Goal: Information Seeking & Learning: Learn about a topic

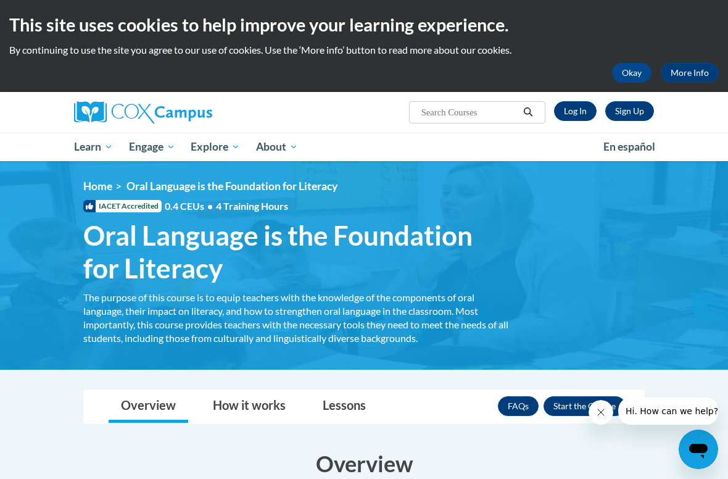
click at [585, 105] on link "Log In" at bounding box center [575, 111] width 43 height 20
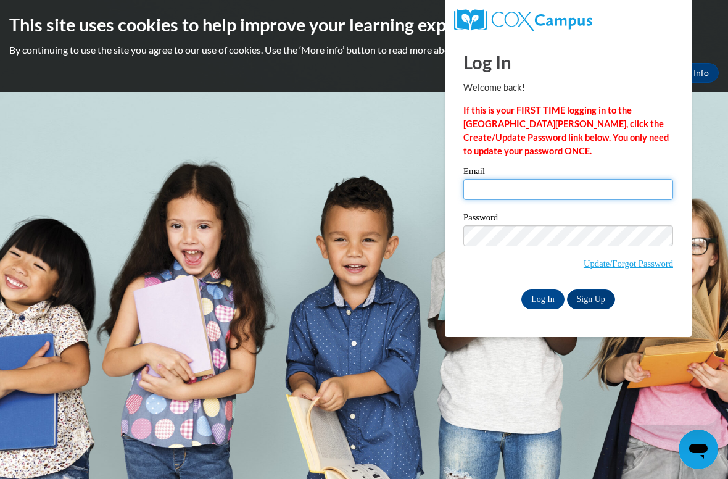
click at [515, 188] on input "Email" at bounding box center [568, 189] width 210 height 21
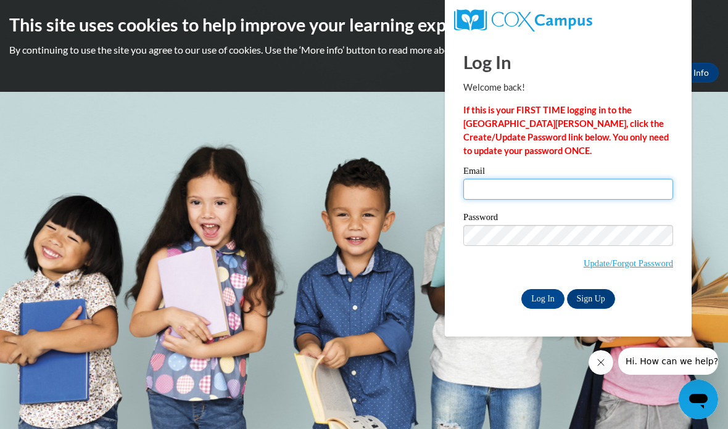
type input "khudso61@students.kennesaw.edu"
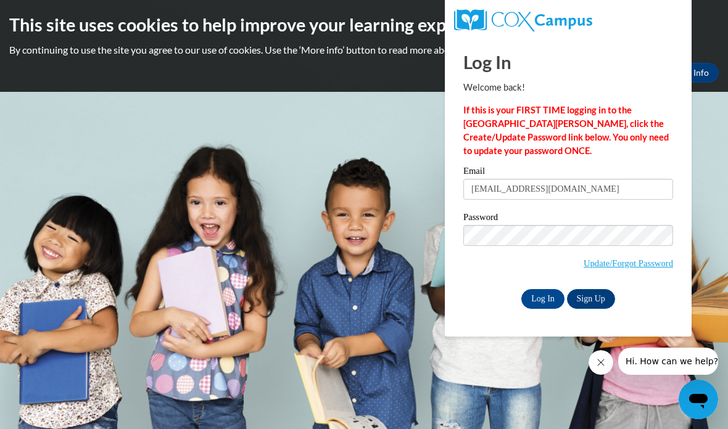
click at [540, 316] on div "Log In Welcome back! If this is your FIRST TIME logging in to the NEW Cox Campu…" at bounding box center [567, 187] width 265 height 300
click at [542, 302] on input "Log In" at bounding box center [542, 299] width 43 height 20
click at [530, 300] on input "Log In" at bounding box center [542, 299] width 43 height 20
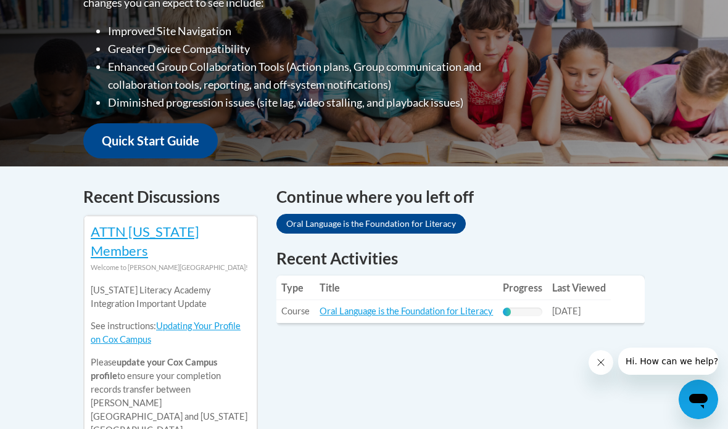
scroll to position [394, 0]
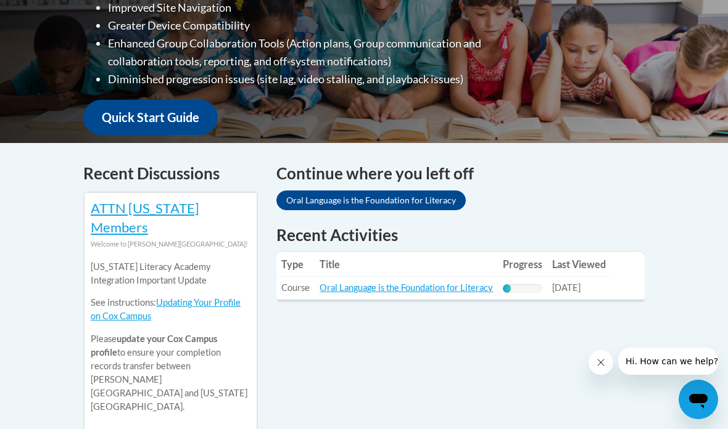
click at [459, 282] on link "Oral Language is the Foundation for Literacy" at bounding box center [405, 287] width 173 height 10
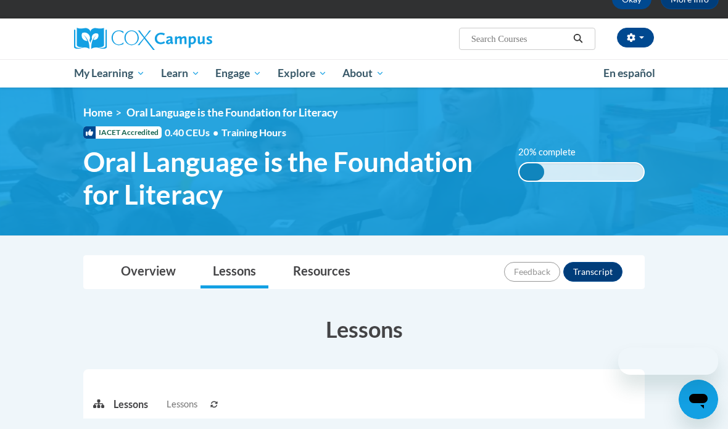
scroll to position [171, 0]
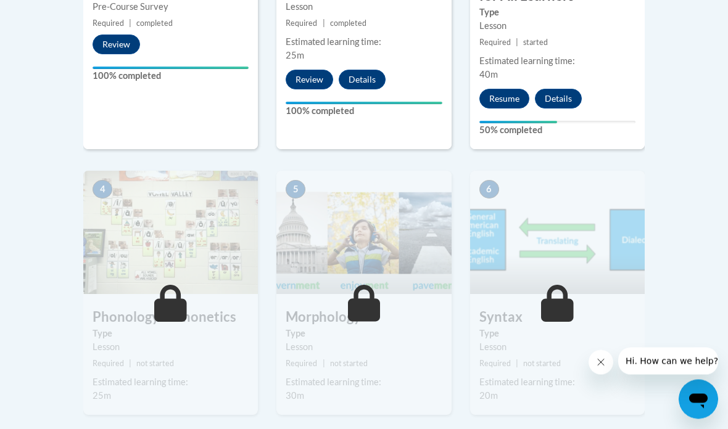
click at [509, 94] on button "Resume" at bounding box center [504, 99] width 50 height 20
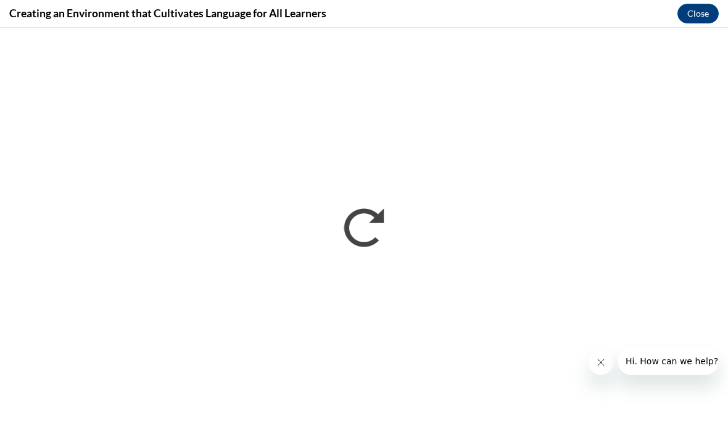
scroll to position [0, 0]
click at [606, 360] on button "Close message from company" at bounding box center [600, 362] width 25 height 25
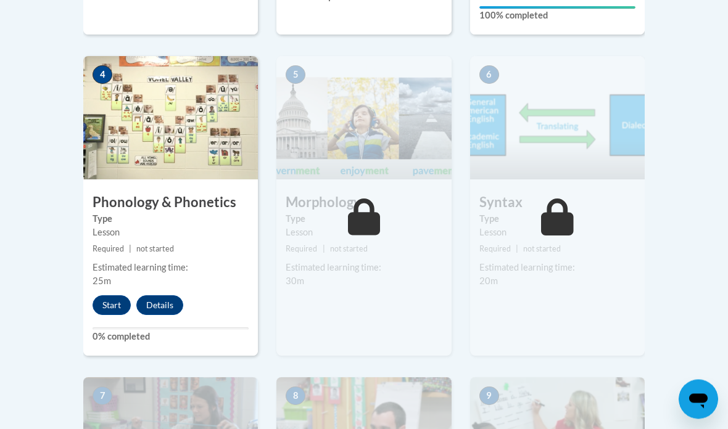
scroll to position [765, 0]
click at [109, 303] on button "Start" at bounding box center [111, 305] width 38 height 20
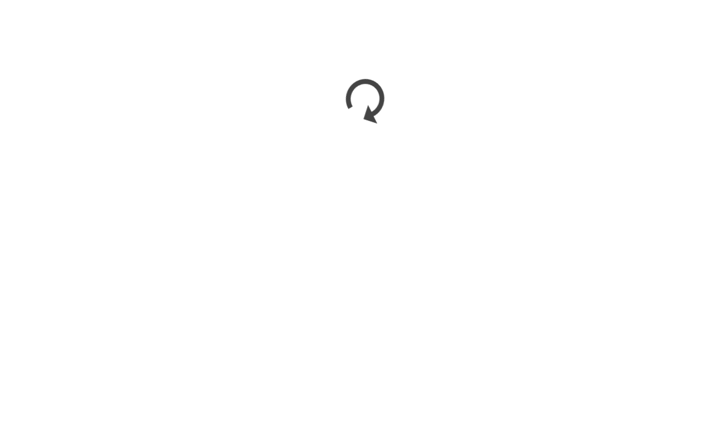
scroll to position [1347, 0]
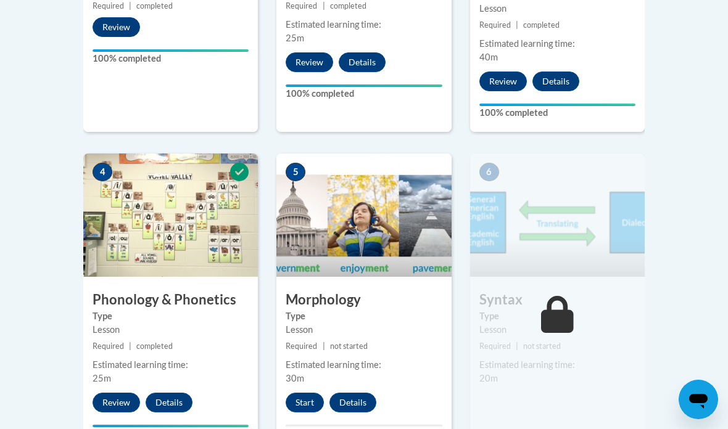
scroll to position [678, 0]
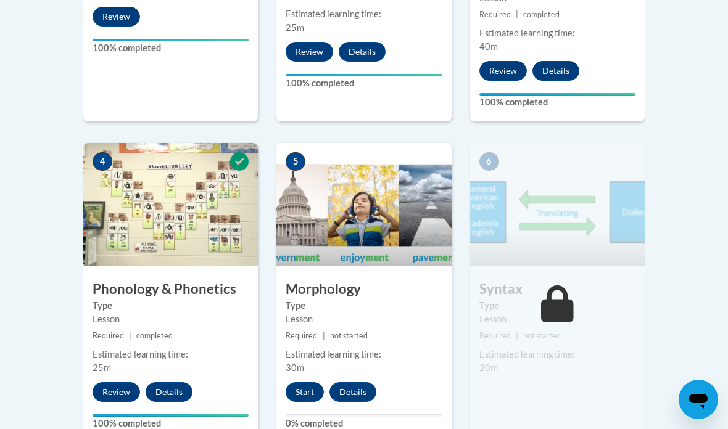
click at [307, 385] on button "Start" at bounding box center [305, 392] width 38 height 20
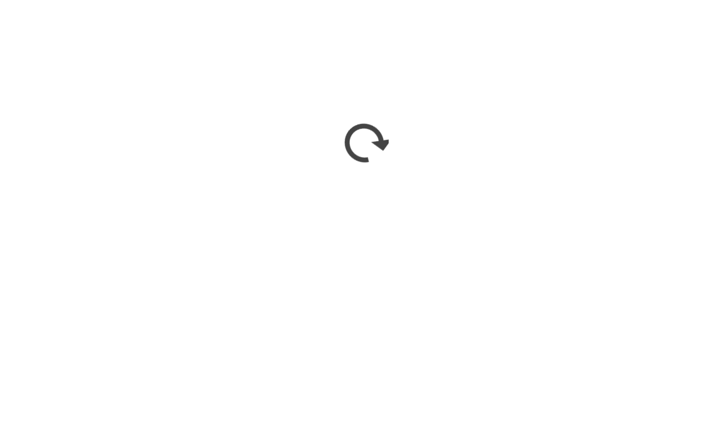
scroll to position [959, 0]
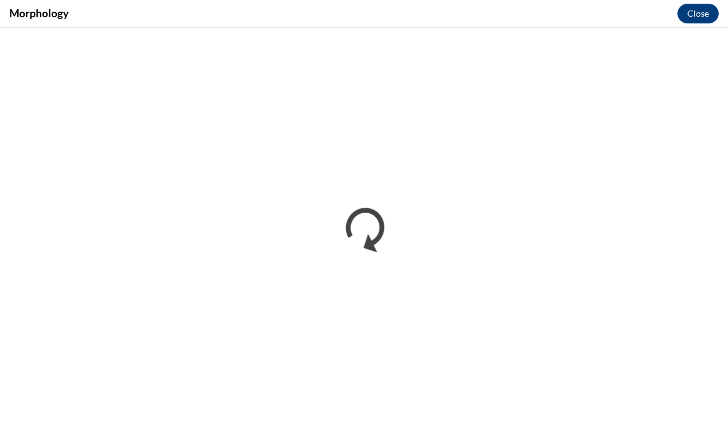
click at [696, 18] on button "Close" at bounding box center [697, 14] width 41 height 20
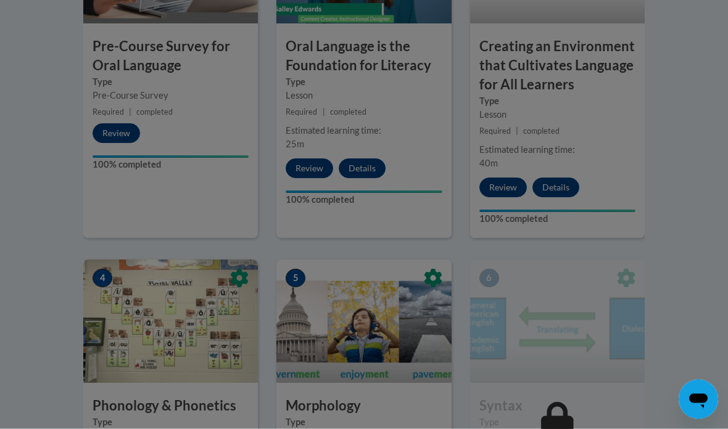
scroll to position [841, 0]
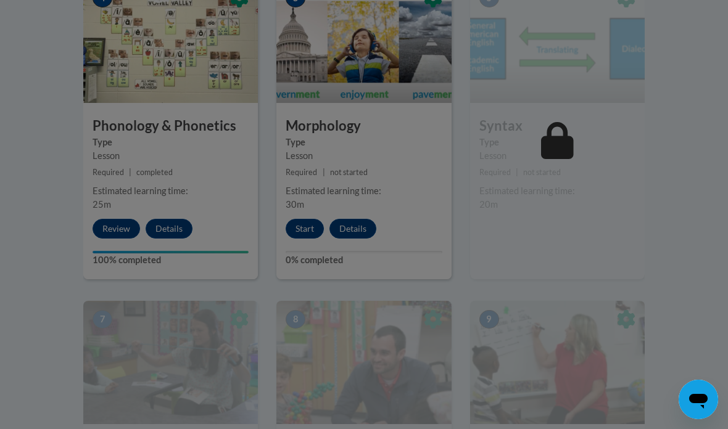
click at [583, 182] on div at bounding box center [364, 214] width 728 height 429
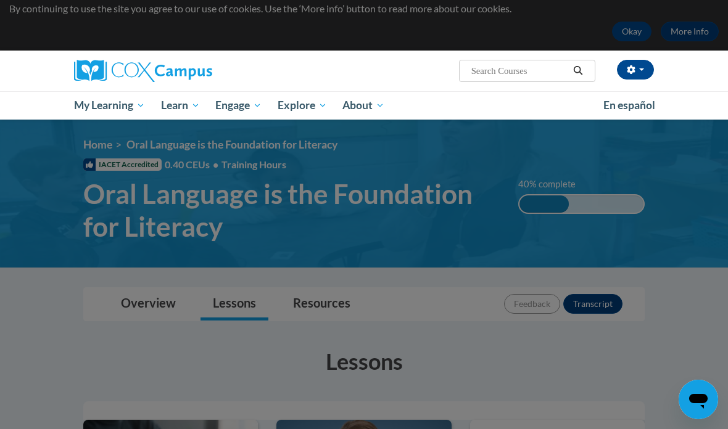
scroll to position [0, 0]
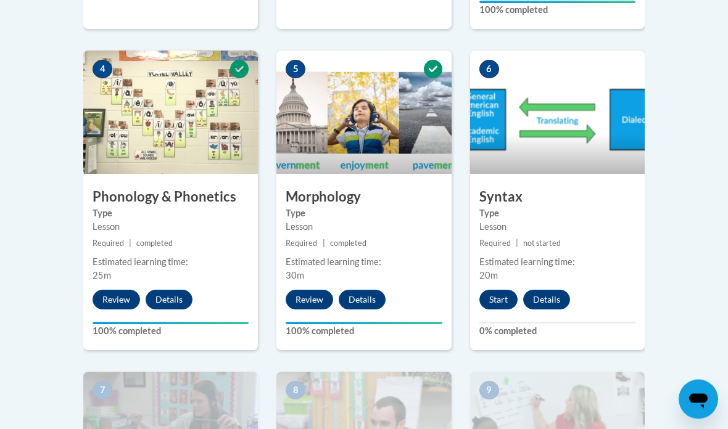
click at [496, 290] on button "Start" at bounding box center [498, 300] width 38 height 20
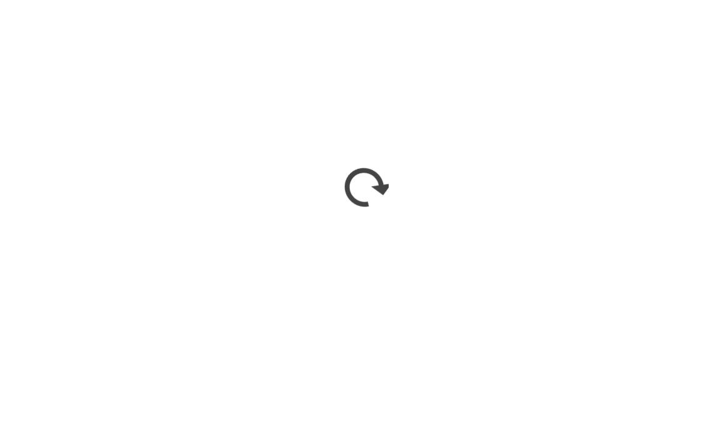
scroll to position [1532, 0]
